Goal: Transaction & Acquisition: Purchase product/service

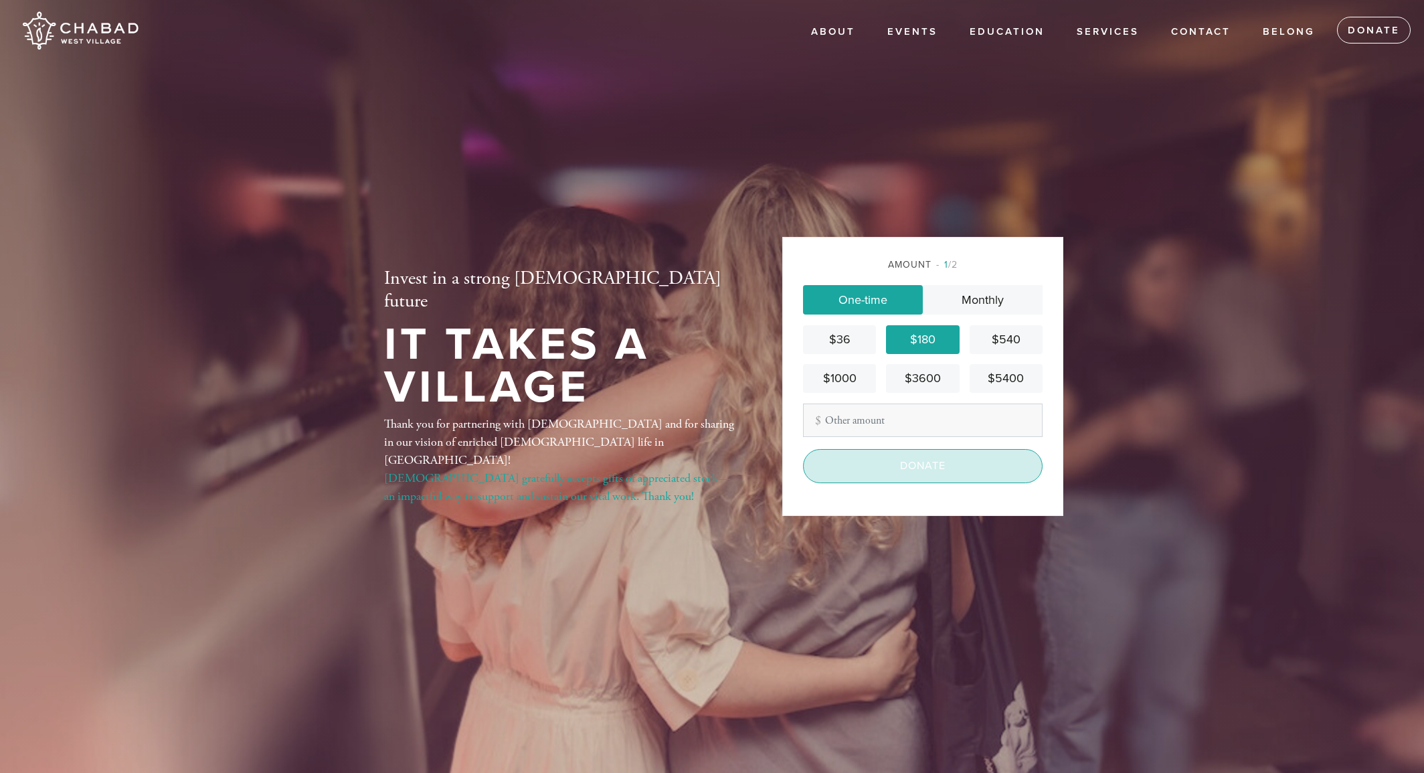
click at [926, 467] on input "Donate" at bounding box center [923, 465] width 240 height 33
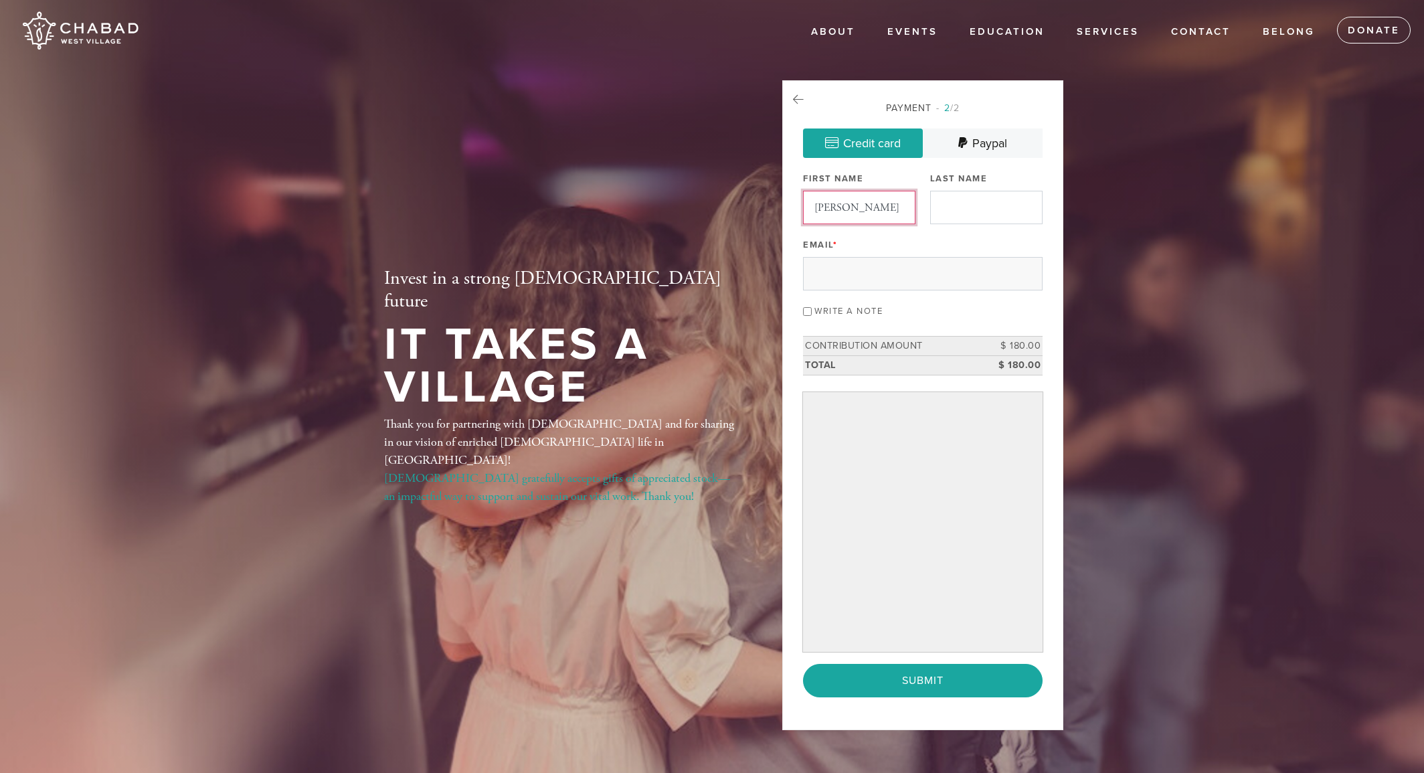
scroll to position [0, 1]
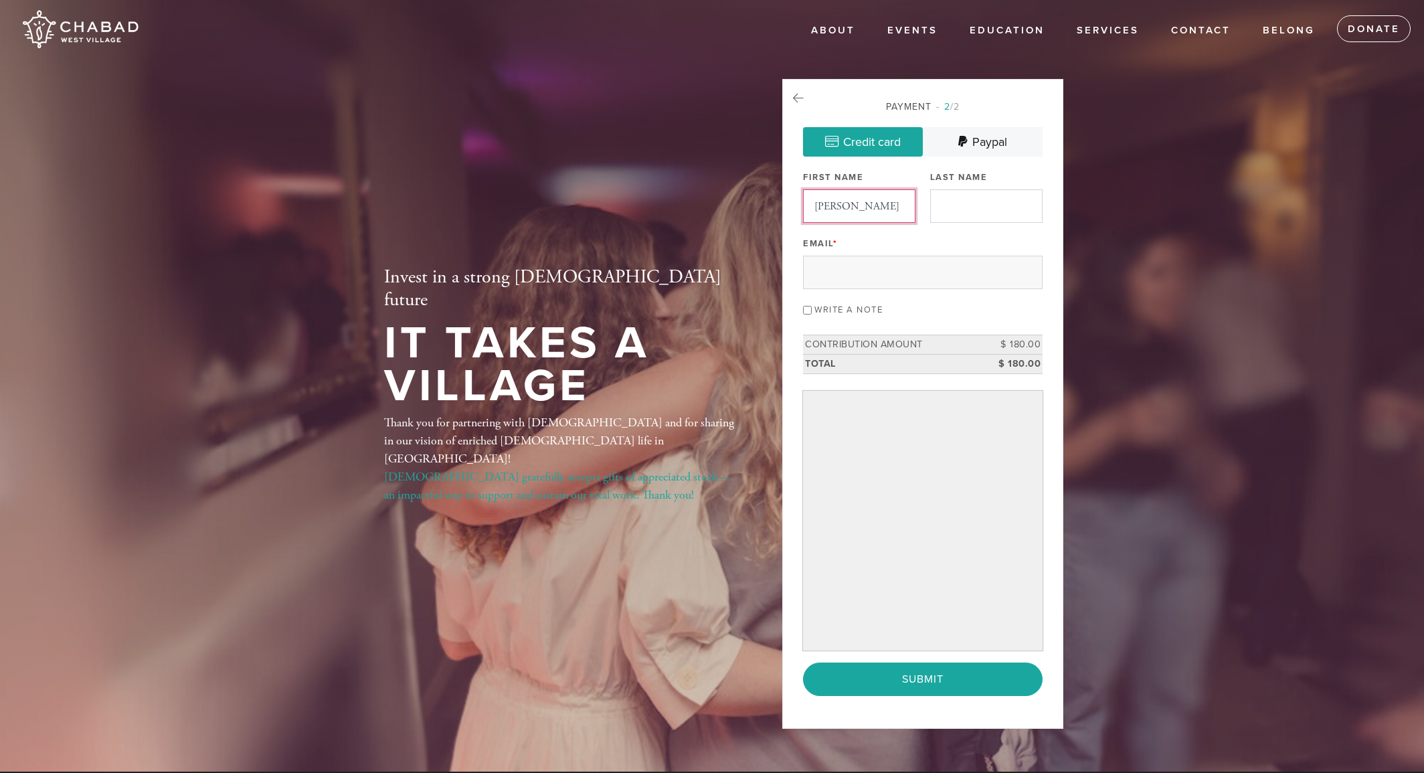
type input "[PERSON_NAME]"
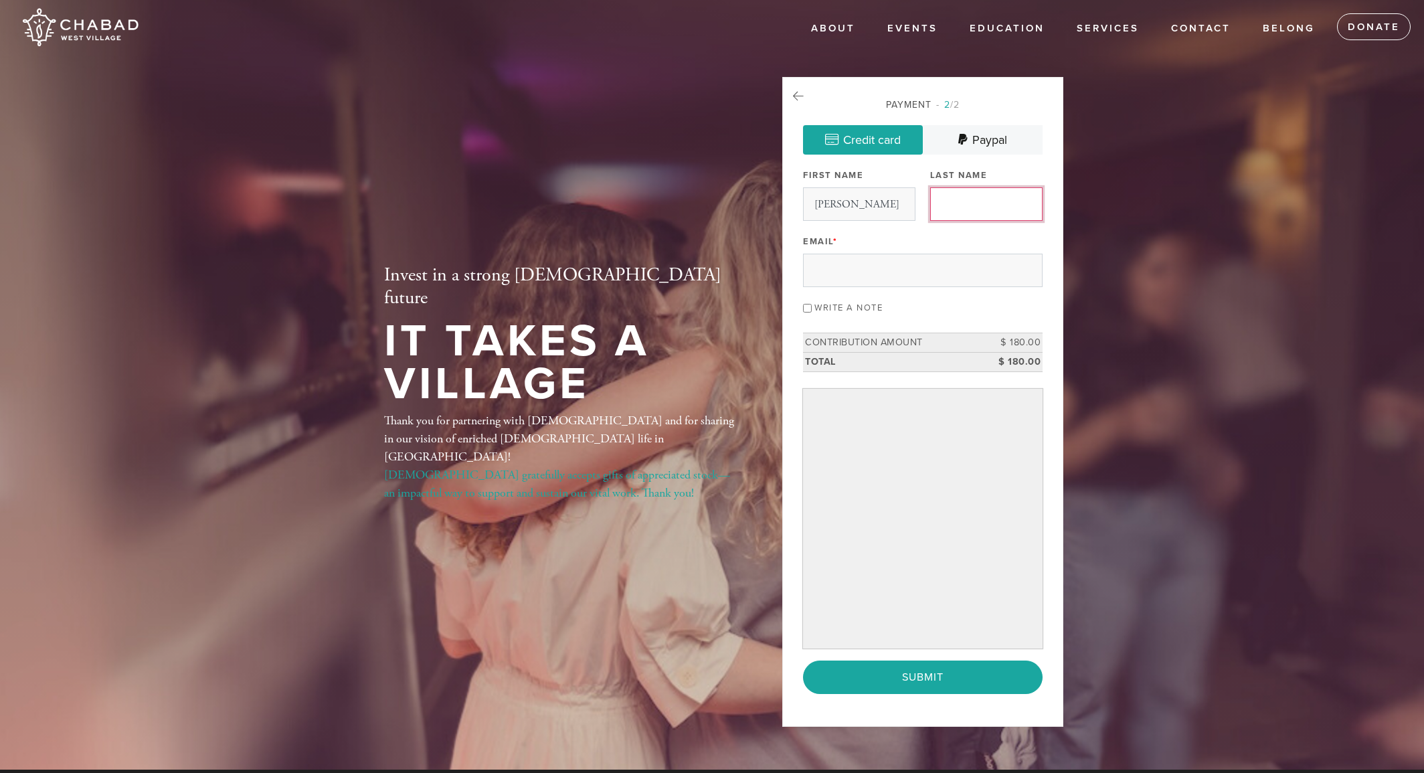
scroll to position [3, 0]
click at [1025, 205] on input "Last Name" at bounding box center [986, 203] width 112 height 33
type input "[PERSON_NAME]"
type input "[EMAIL_ADDRESS][DOMAIN_NAME]"
drag, startPoint x: 809, startPoint y: 309, endPoint x: 836, endPoint y: 307, distance: 27.5
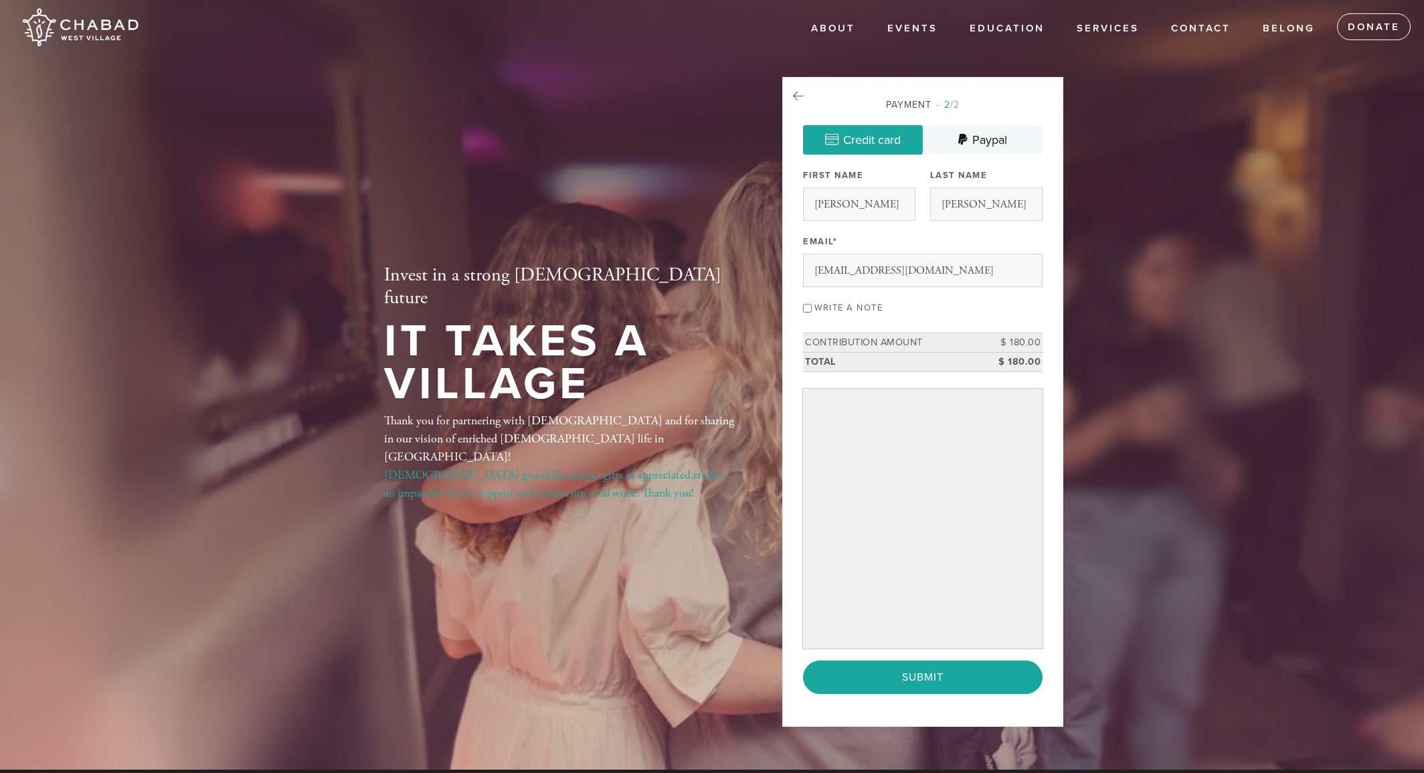
click at [809, 309] on input "Write a note" at bounding box center [807, 308] width 9 height 9
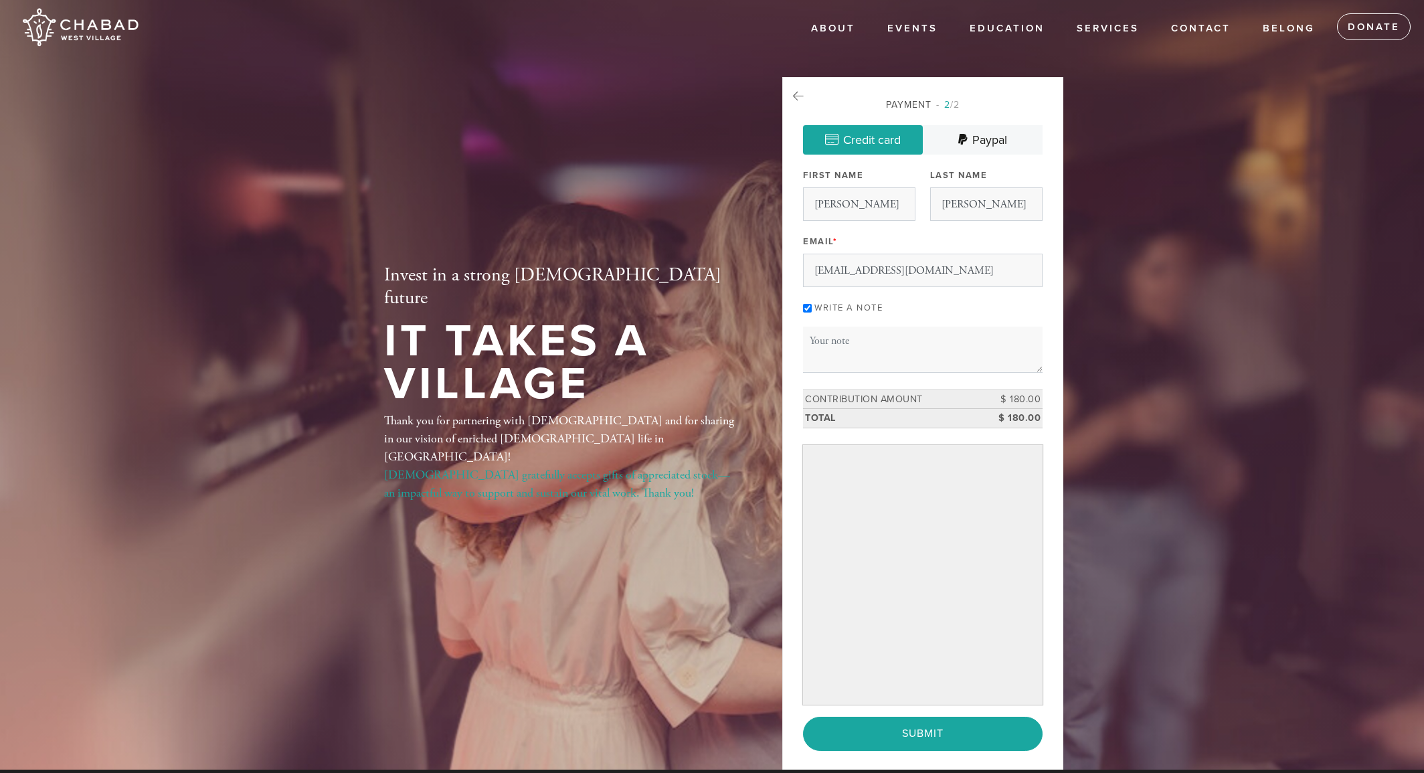
click at [883, 306] on label "Write a note" at bounding box center [848, 307] width 68 height 11
click at [812, 306] on input "Write a note" at bounding box center [807, 308] width 9 height 9
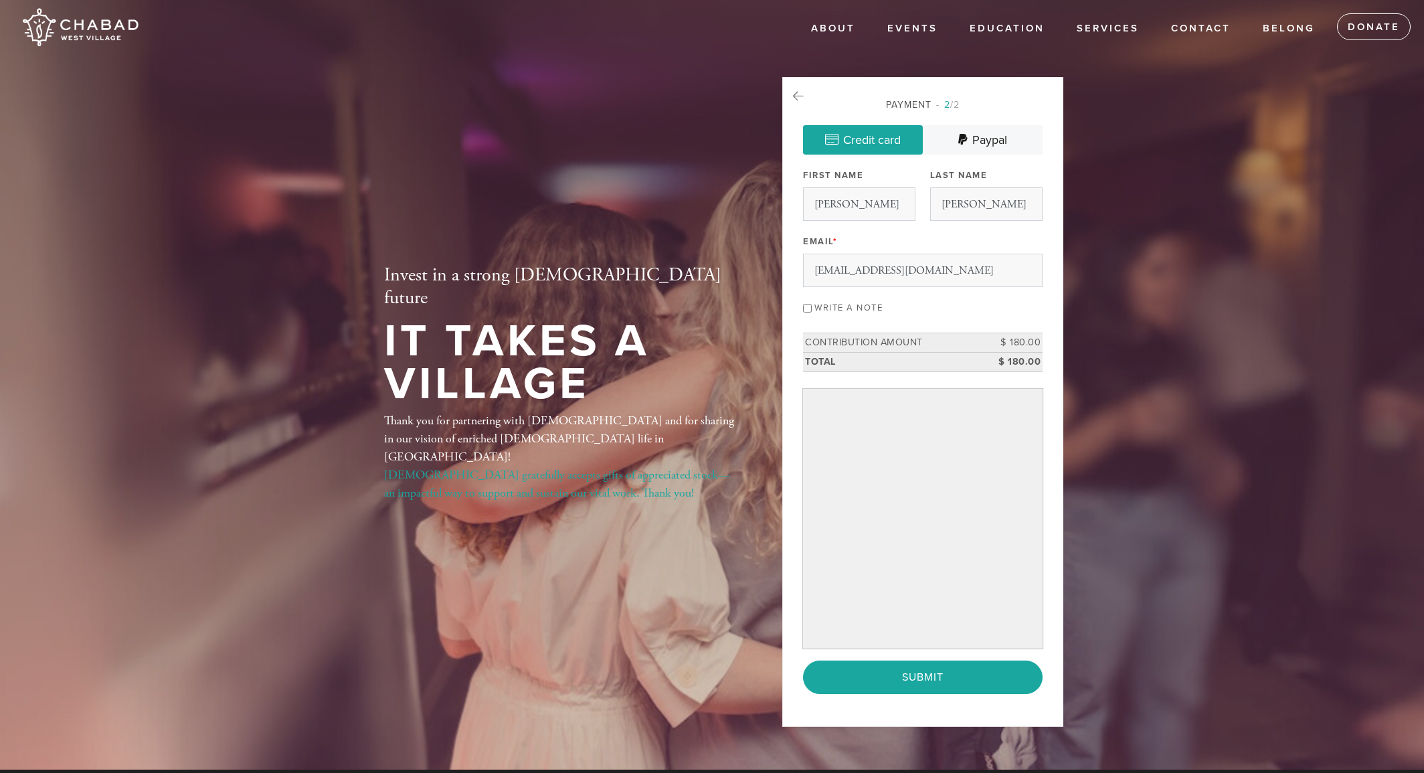
click at [809, 307] on input "Write a note" at bounding box center [807, 308] width 9 height 9
checkbox input "true"
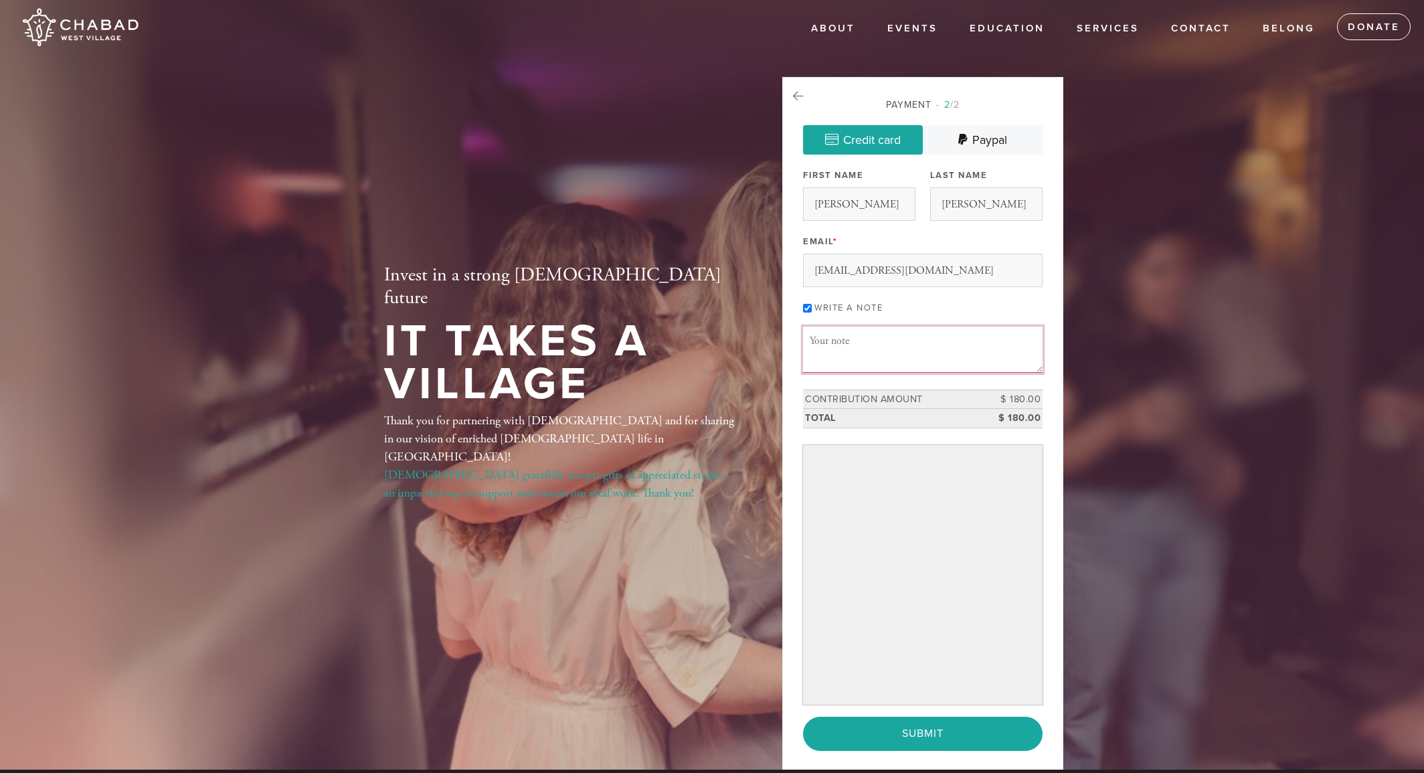
click at [871, 339] on textarea "Message or dedication" at bounding box center [923, 349] width 240 height 45
click at [1004, 357] on textarea "In honor of the memory of my beloved maternal grandparents, [PERSON_NAME] and […" at bounding box center [923, 349] width 240 height 45
click at [860, 364] on textarea "In honor of the memory of my beloved maternal grandparents, [PERSON_NAME] and […" at bounding box center [923, 349] width 240 height 45
type textarea "In honor of the memory of my beloved maternal grandparents, [PERSON_NAME] and […"
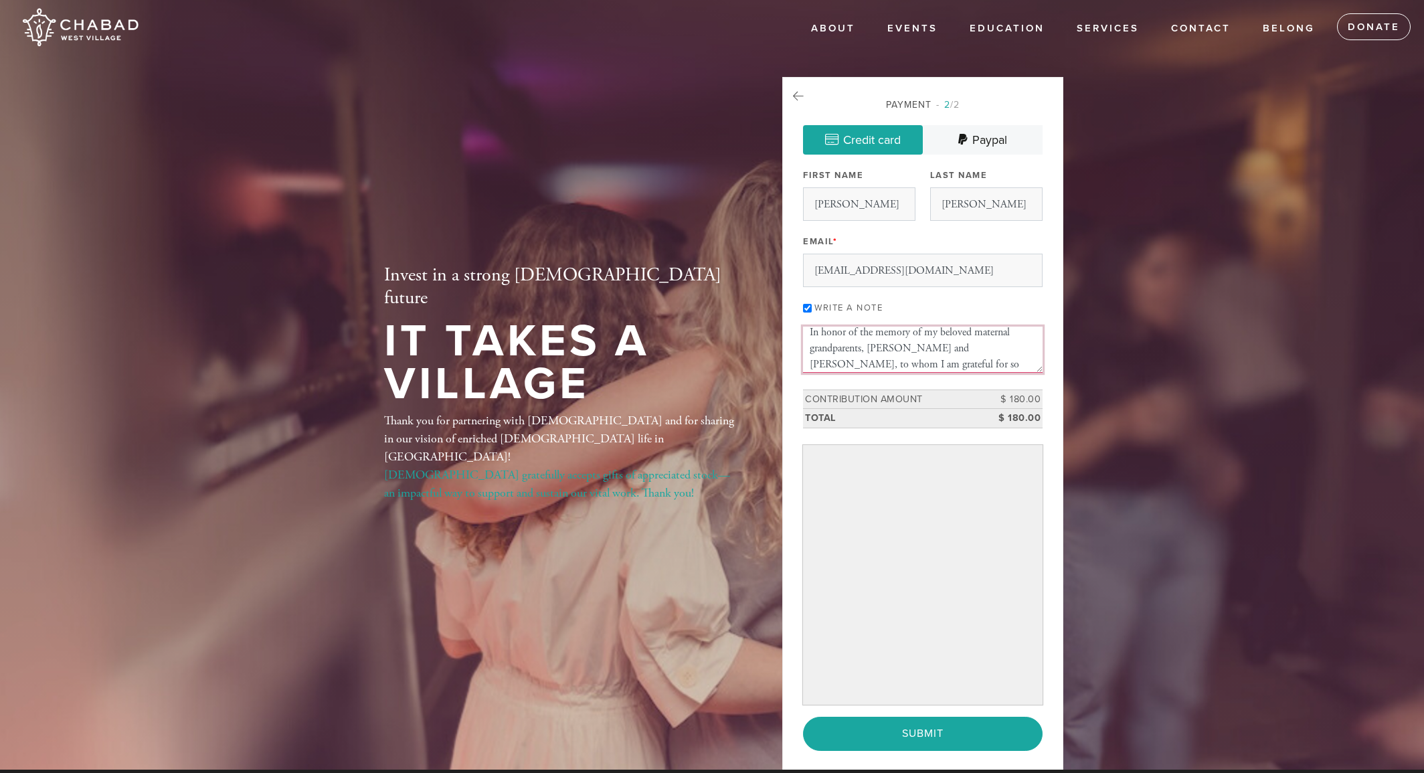
scroll to position [3, 0]
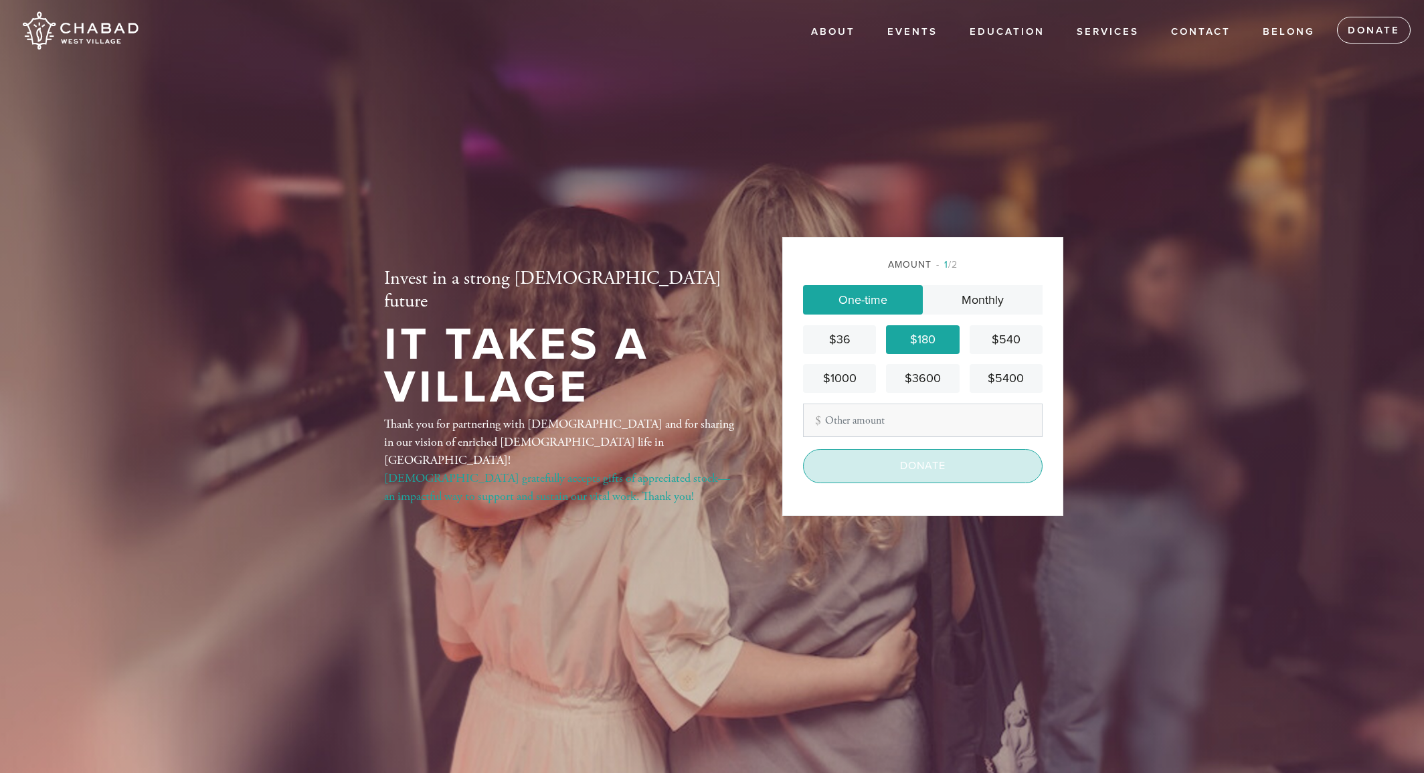
click at [920, 472] on input "Donate" at bounding box center [923, 465] width 240 height 33
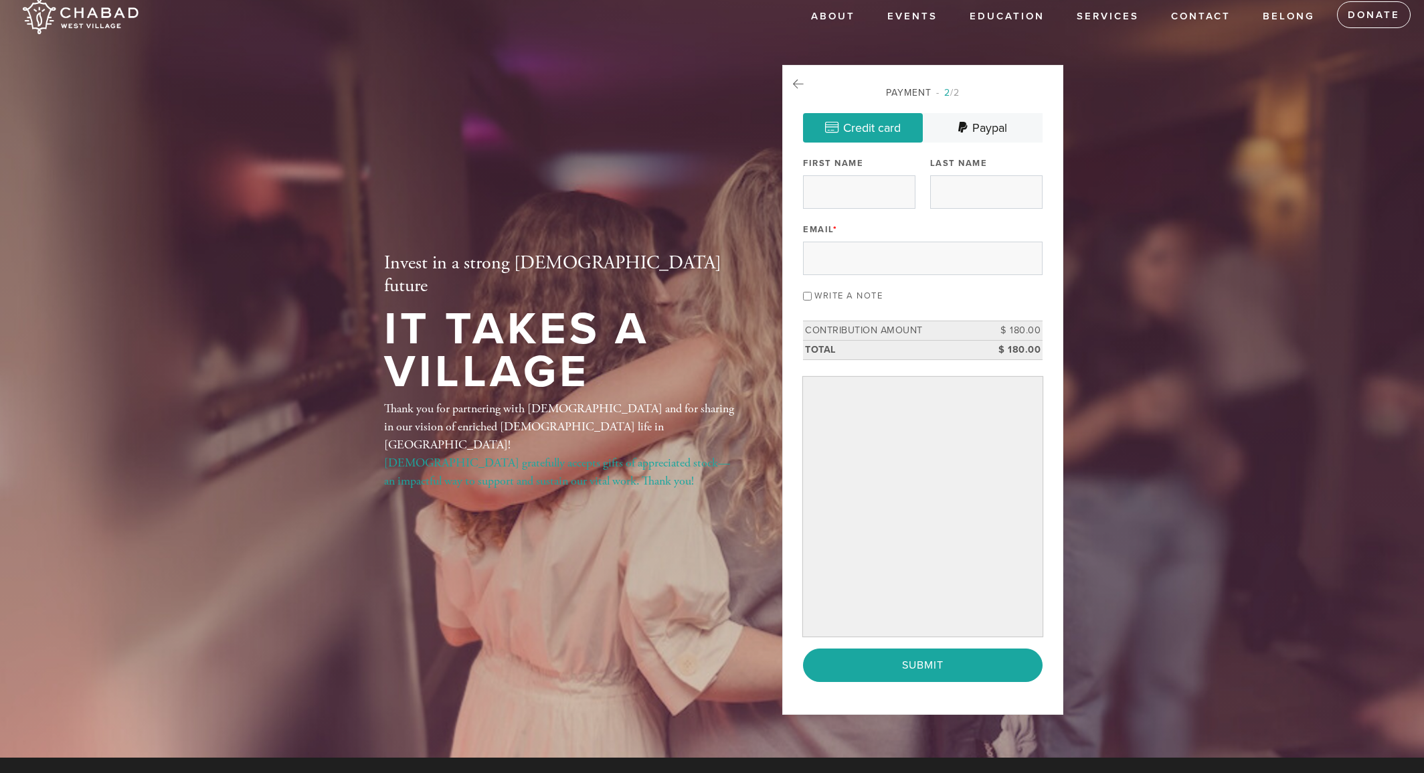
scroll to position [15, 0]
click at [899, 190] on input "First Name" at bounding box center [859, 191] width 112 height 33
type input "[PERSON_NAME]"
type input "[EMAIL_ADDRESS][DOMAIN_NAME]"
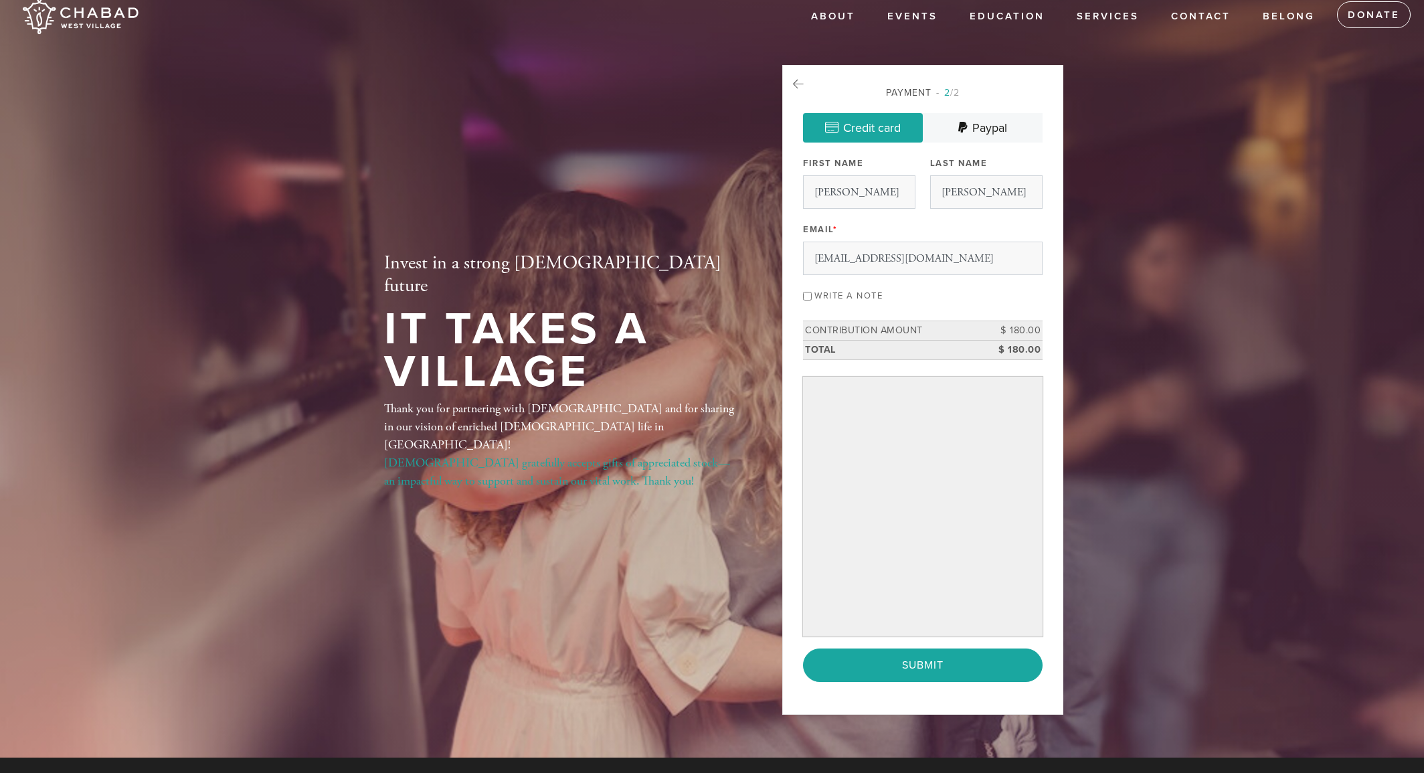
click at [810, 296] on div "Write a note" at bounding box center [923, 295] width 240 height 18
click at [807, 296] on input "Write a note" at bounding box center [807, 296] width 9 height 9
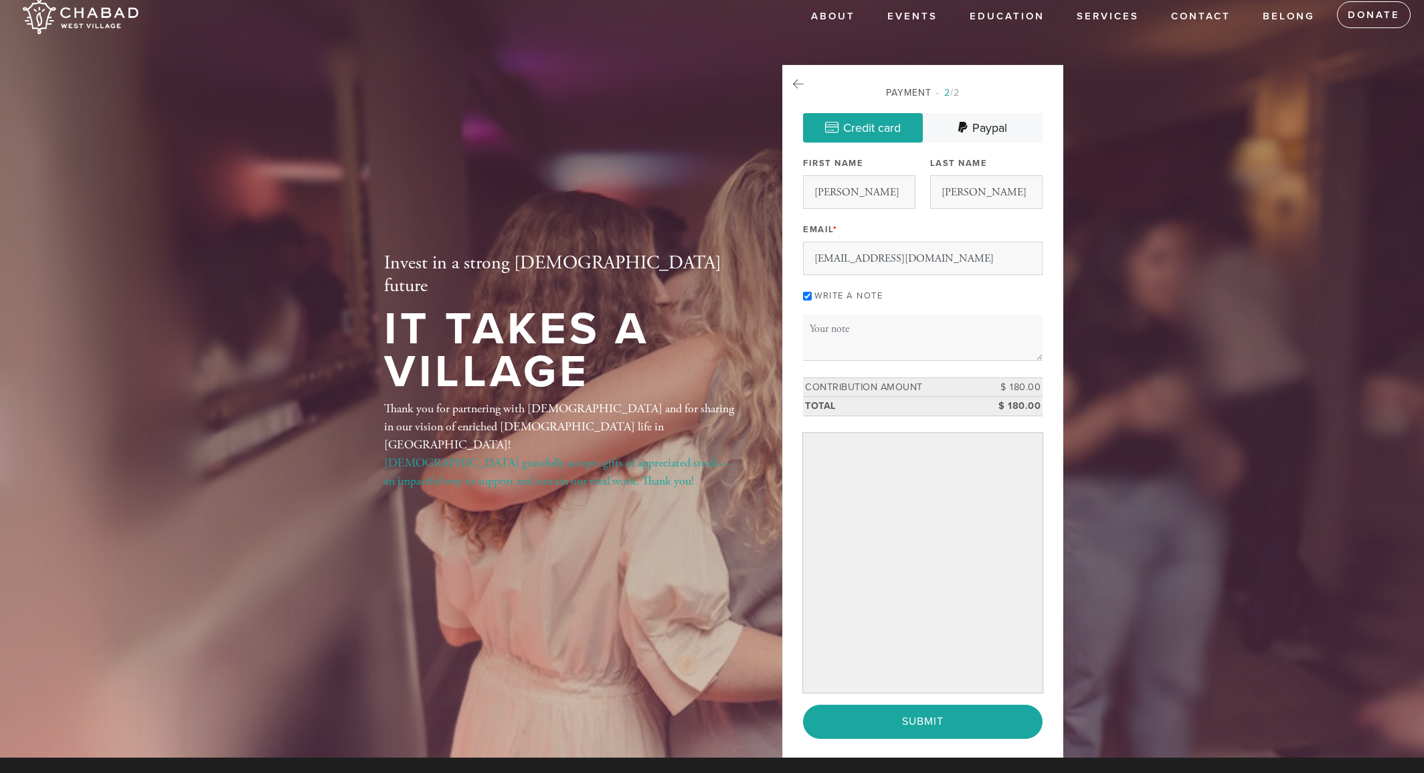
click at [879, 298] on label "Write a note" at bounding box center [848, 295] width 68 height 11
click at [812, 298] on input "Write a note" at bounding box center [807, 296] width 9 height 9
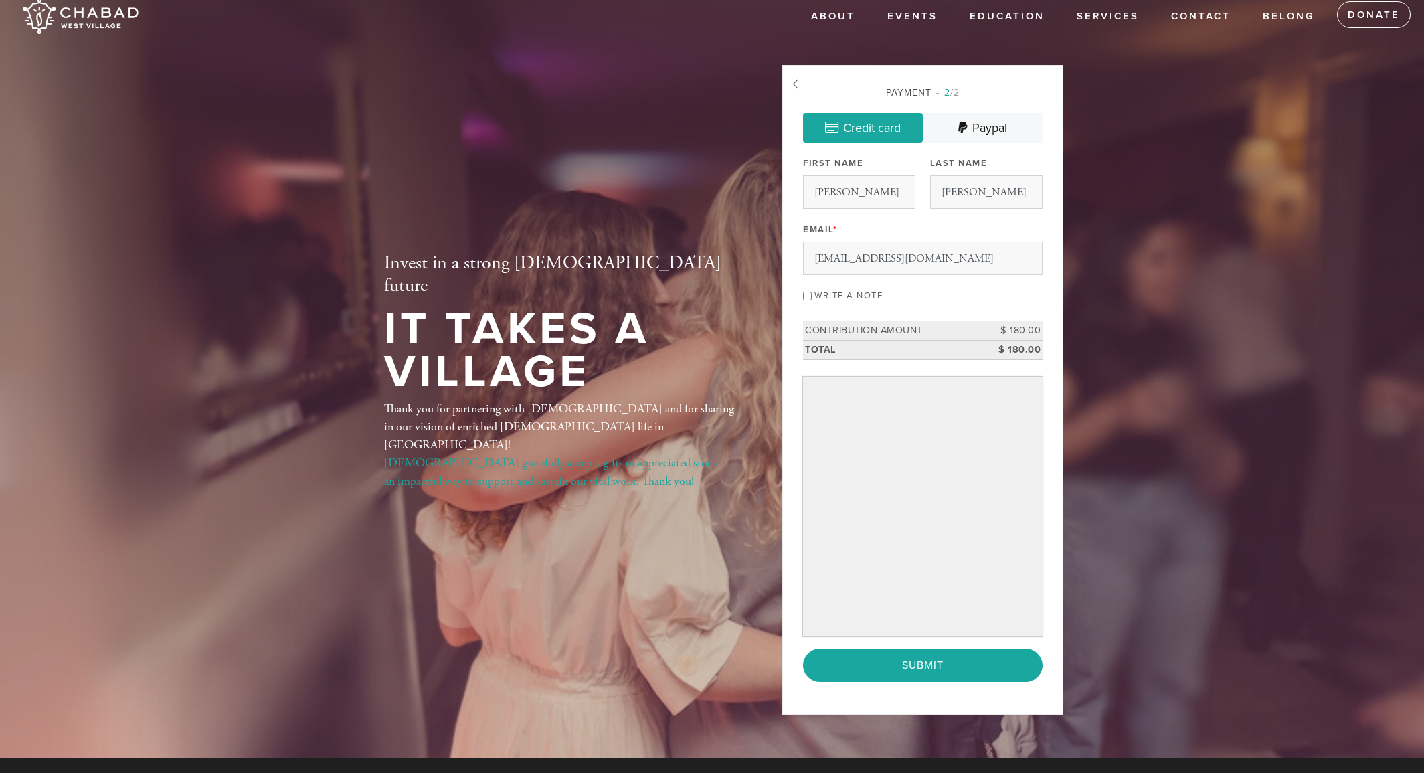
click at [809, 294] on input "Write a note" at bounding box center [807, 296] width 9 height 9
checkbox input "true"
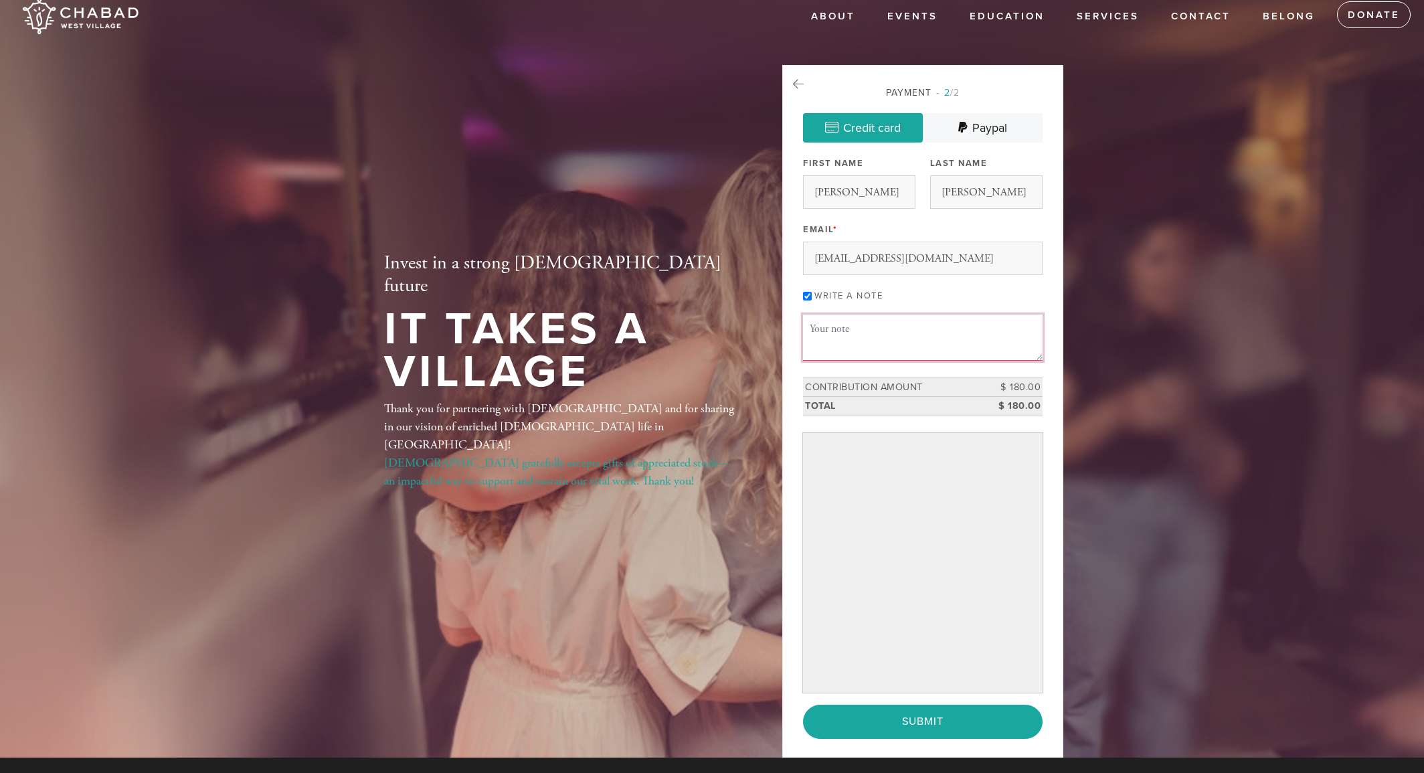
click at [865, 344] on textarea "Message or dedication" at bounding box center [923, 336] width 240 height 45
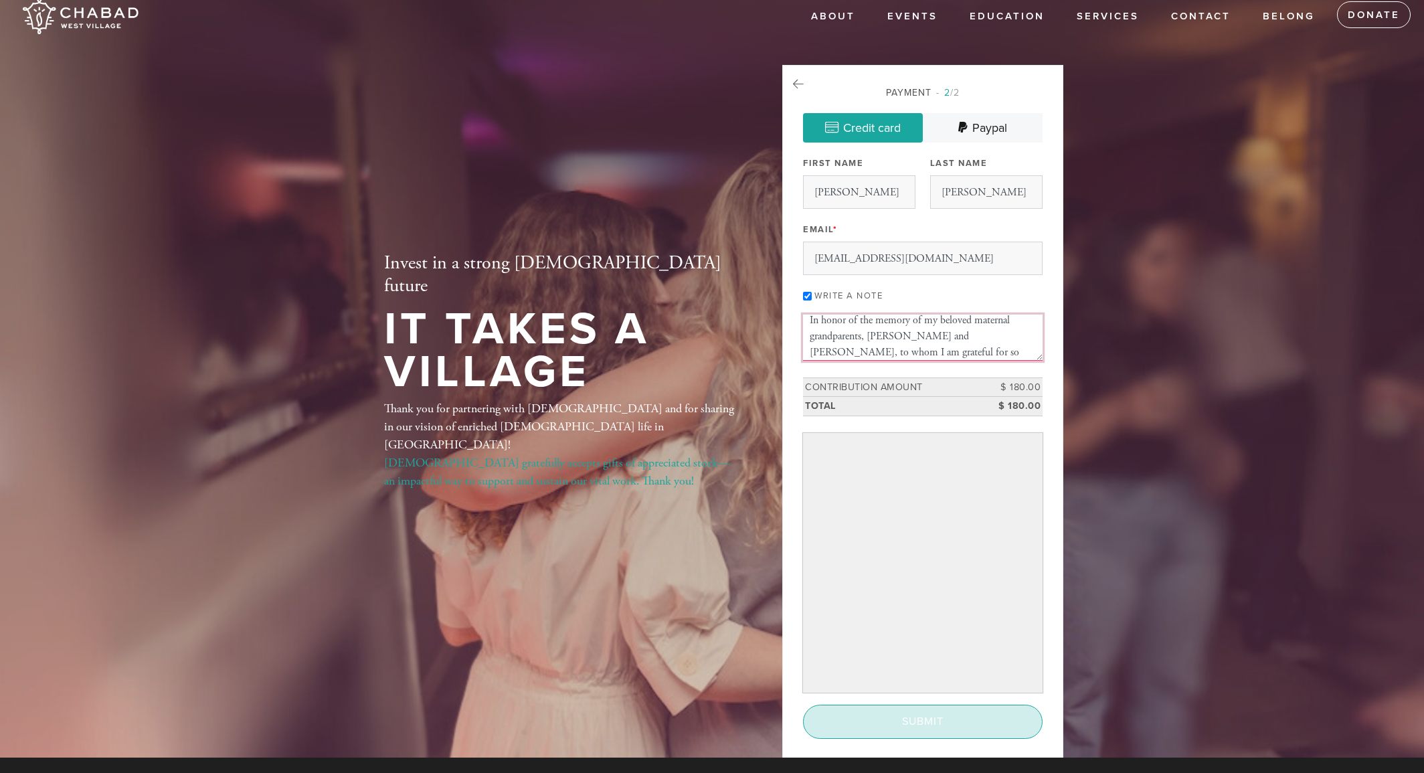
type textarea "In honor of the memory of my beloved maternal grandparents, [PERSON_NAME] and […"
click at [921, 717] on input "Submit" at bounding box center [923, 721] width 240 height 33
